Goal: Task Accomplishment & Management: Manage account settings

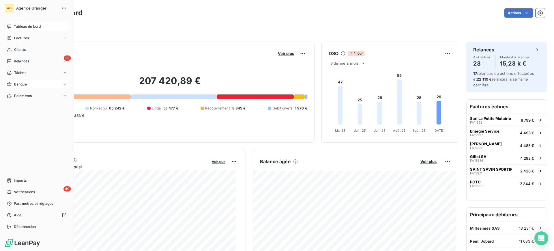
click at [22, 86] on span "Banque" at bounding box center [20, 84] width 13 height 5
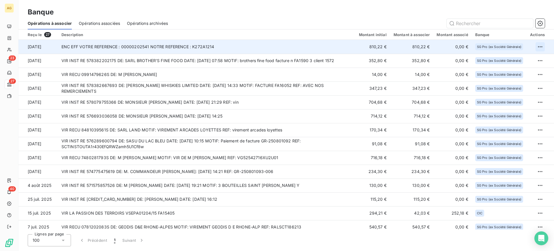
click at [538, 47] on html "AG 23 27 40 Banque Opérations à associer Opérations associées Opérations archiv…" at bounding box center [277, 125] width 554 height 251
click at [518, 59] on div "Archiver l’opération" at bounding box center [517, 59] width 44 height 9
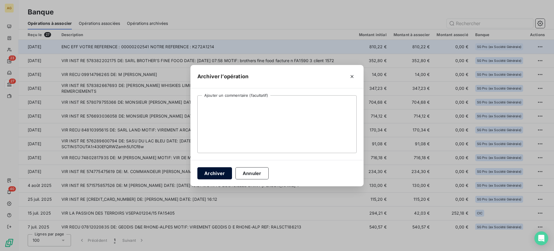
click at [224, 168] on button "Archiver" at bounding box center [214, 173] width 35 height 12
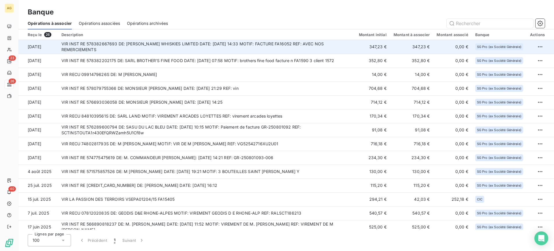
click at [253, 49] on td "VIR INST RE 578382667693 DE: MICHEL COUVREUR WHISKIES LIMITED DATE: 10/10/2025 …" at bounding box center [206, 47] width 297 height 14
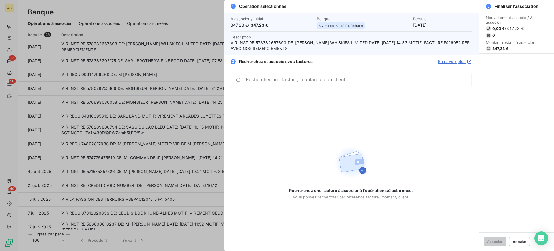
click at [259, 121] on div "Recherchez une facture à associer à l’opération sélectionnée. Vous pouvez reche…" at bounding box center [350, 171] width 255 height 159
click at [253, 83] on div "Rechercher une facture, montant ou un client" at bounding box center [350, 79] width 241 height 17
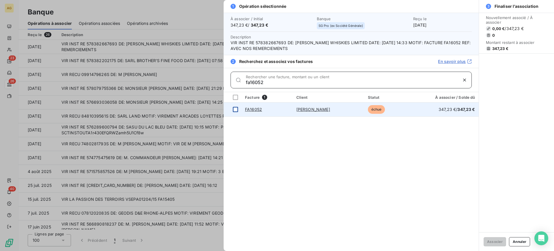
type input "fa16052"
click at [235, 107] on div at bounding box center [235, 109] width 5 height 5
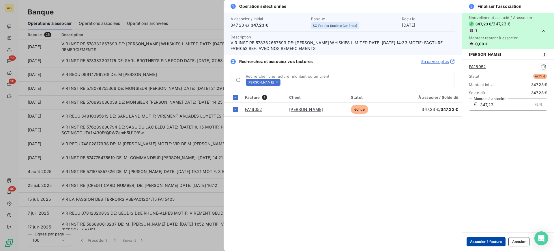
click at [482, 242] on button "Associer 1 facture" at bounding box center [485, 241] width 39 height 9
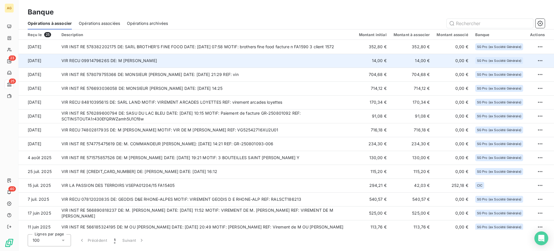
click at [201, 58] on td "VIR RECU 0991479626S DE: M MATTHIEU GAZQUEZ" at bounding box center [206, 61] width 297 height 14
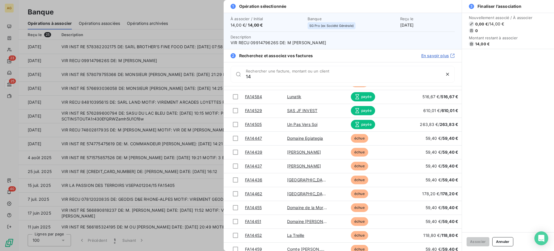
scroll to position [396, 0]
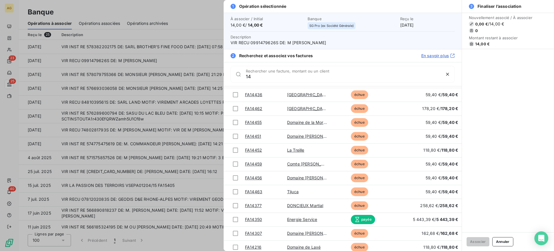
type input "1"
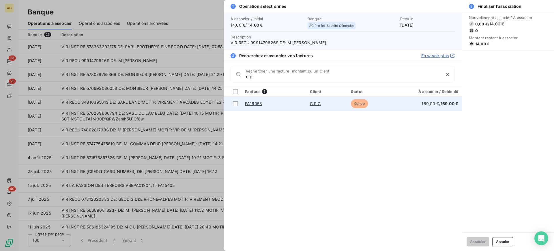
type input "c p"
click at [259, 104] on link "FA16053" at bounding box center [253, 103] width 17 height 5
click at [231, 101] on td at bounding box center [232, 104] width 18 height 14
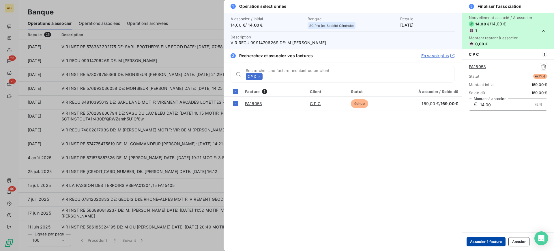
click at [480, 242] on button "Associer 1 facture" at bounding box center [485, 241] width 39 height 9
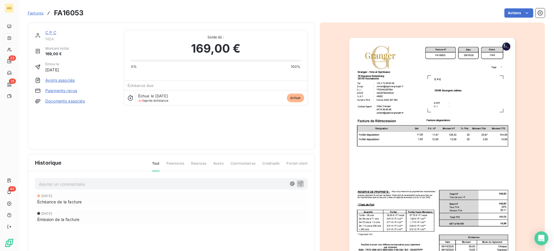
click at [64, 93] on link "Paiements reçus" at bounding box center [61, 91] width 32 height 6
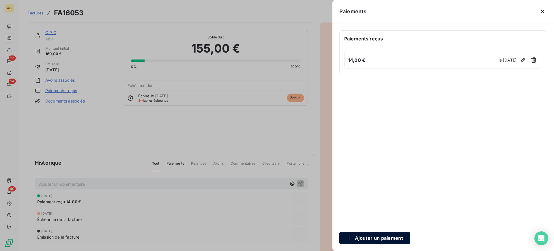
click at [381, 240] on button "Ajouter un paiement" at bounding box center [374, 237] width 71 height 12
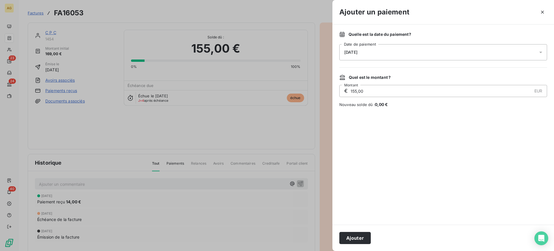
drag, startPoint x: 354, startPoint y: 89, endPoint x: 322, endPoint y: 97, distance: 32.9
click at [322, 250] on div "Ajouter un paiement Quelle est la date du paiement ? [DATE] Date de paiement Qu…" at bounding box center [277, 251] width 554 height 0
type input "85,00"
click at [362, 235] on button "Ajouter" at bounding box center [354, 237] width 31 height 12
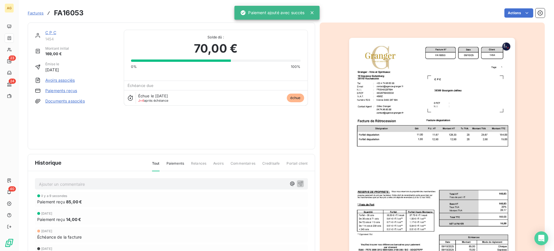
click at [52, 92] on link "Paiements reçus" at bounding box center [61, 91] width 32 height 6
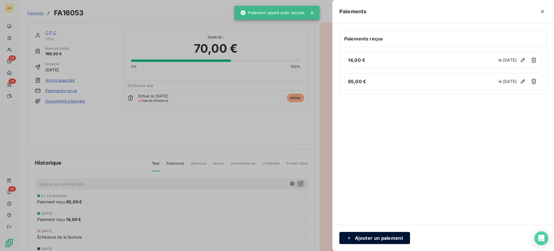
click at [385, 236] on button "Ajouter un paiement" at bounding box center [374, 237] width 71 height 12
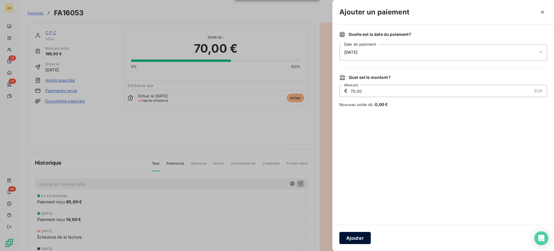
click at [360, 240] on button "Ajouter" at bounding box center [354, 237] width 31 height 12
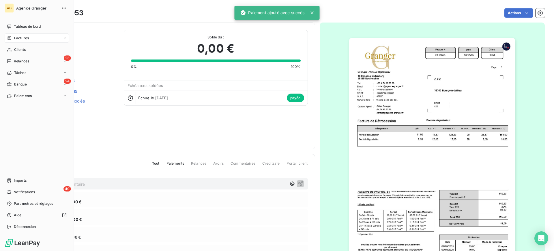
click at [14, 25] on span "Tableau de bord" at bounding box center [27, 26] width 27 height 5
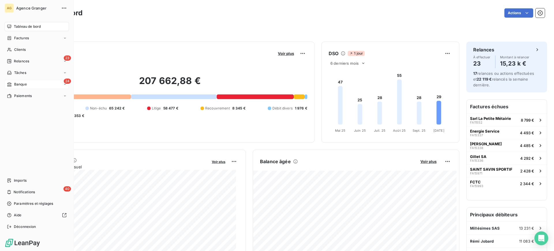
click at [7, 86] on icon at bounding box center [9, 84] width 5 height 5
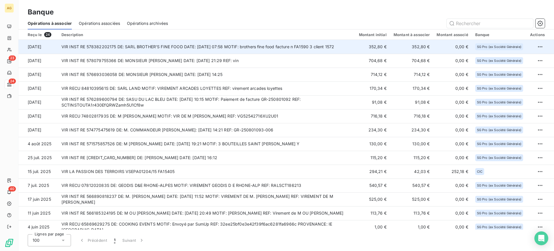
click at [212, 48] on td "VIR INST RE 578382202175 DE: SARL BROTHER'S FINE FOOD DATE: [DATE] 07:58 MOTIF:…" at bounding box center [206, 47] width 297 height 14
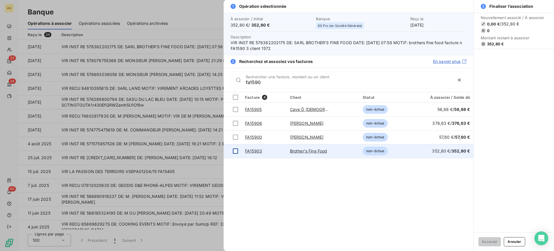
type input "fa1590"
click at [233, 151] on div at bounding box center [235, 150] width 5 height 5
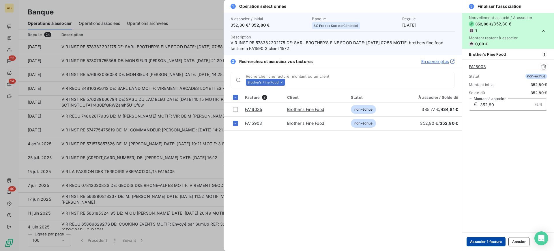
drag, startPoint x: 489, startPoint y: 242, endPoint x: 478, endPoint y: 238, distance: 11.7
click at [489, 242] on button "Associer 1 facture" at bounding box center [485, 241] width 39 height 9
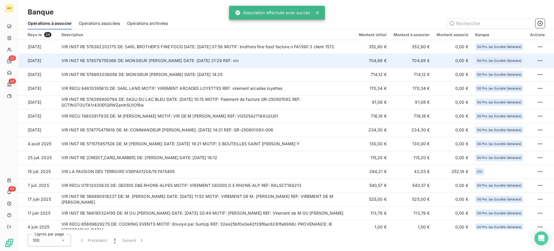
click at [235, 59] on td "VIR INST RE 578079755366 DE: MONSIEUR [PERSON_NAME] DATE: [DATE] 21:29 REF: vin" at bounding box center [206, 61] width 297 height 14
